Goal: Use online tool/utility: Use online tool/utility

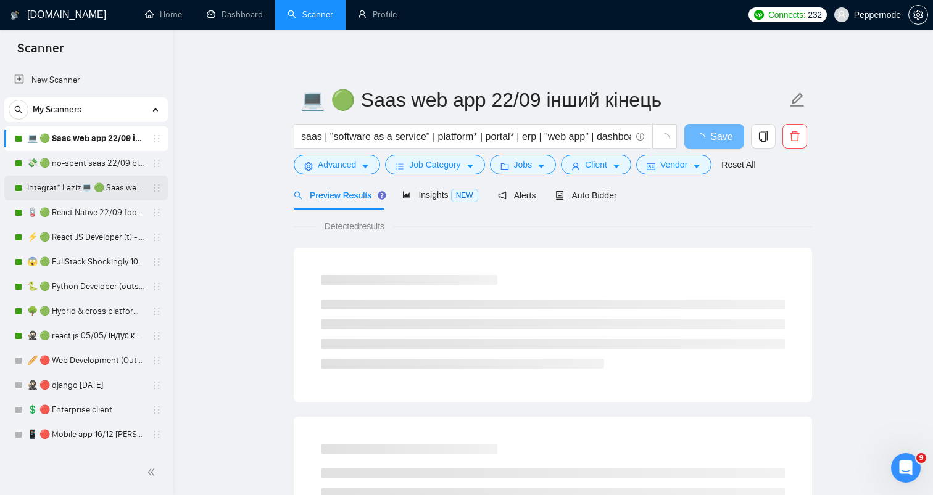
scroll to position [22, 0]
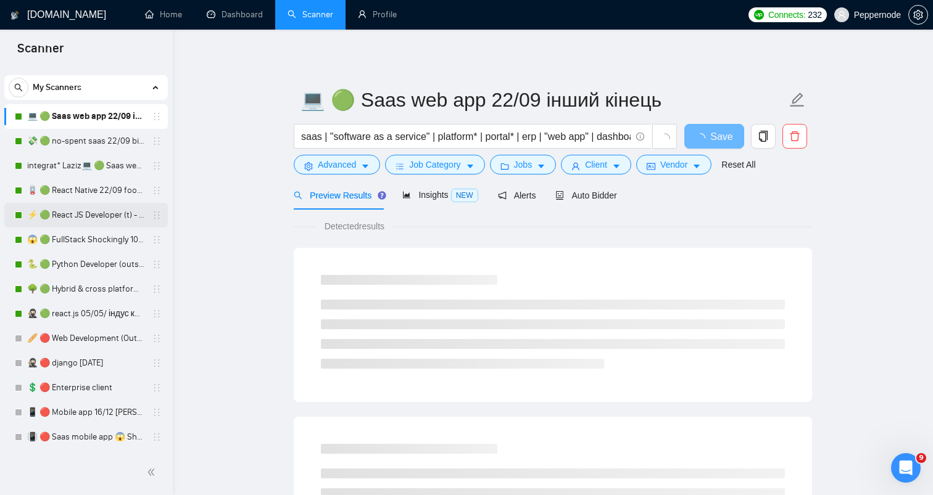
click at [66, 208] on link "⚡ 🟢 React JS Developer (t) - ninjas 22/09+general" at bounding box center [85, 215] width 117 height 25
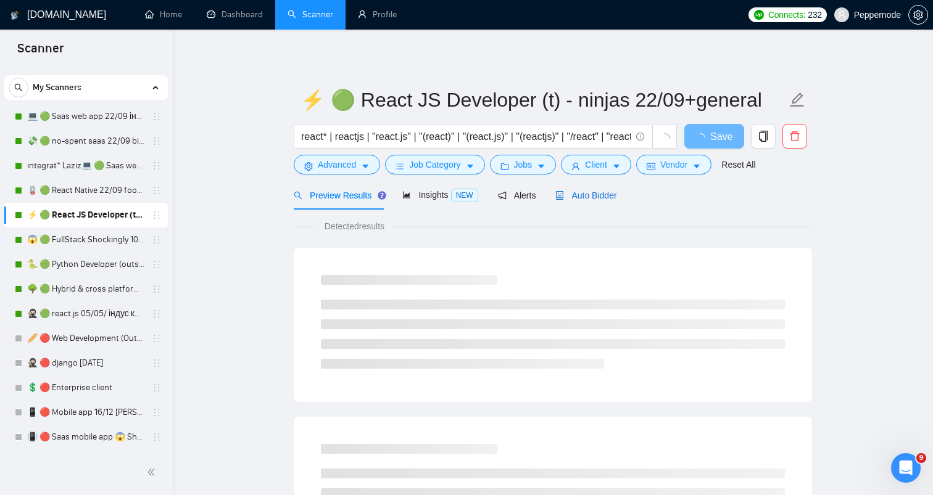
click at [598, 191] on span "Auto Bidder" at bounding box center [585, 196] width 61 height 10
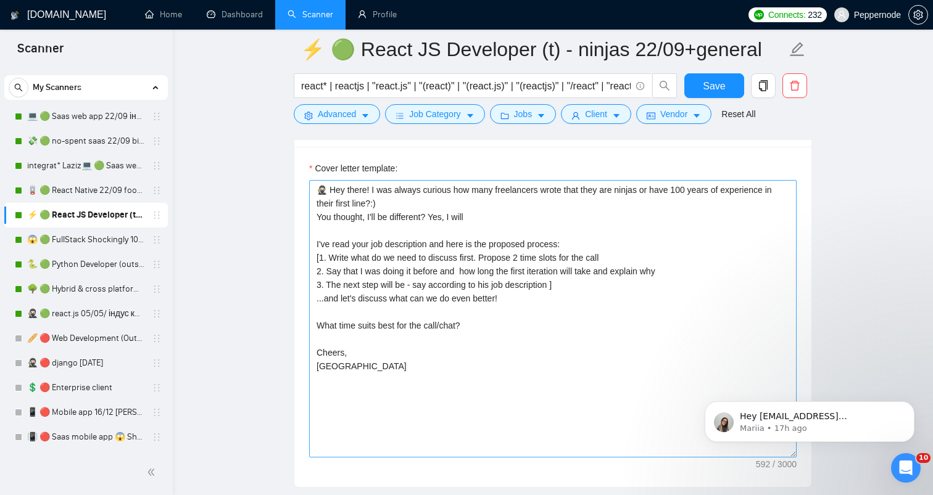
scroll to position [1451, 0]
